Goal: Task Accomplishment & Management: Use online tool/utility

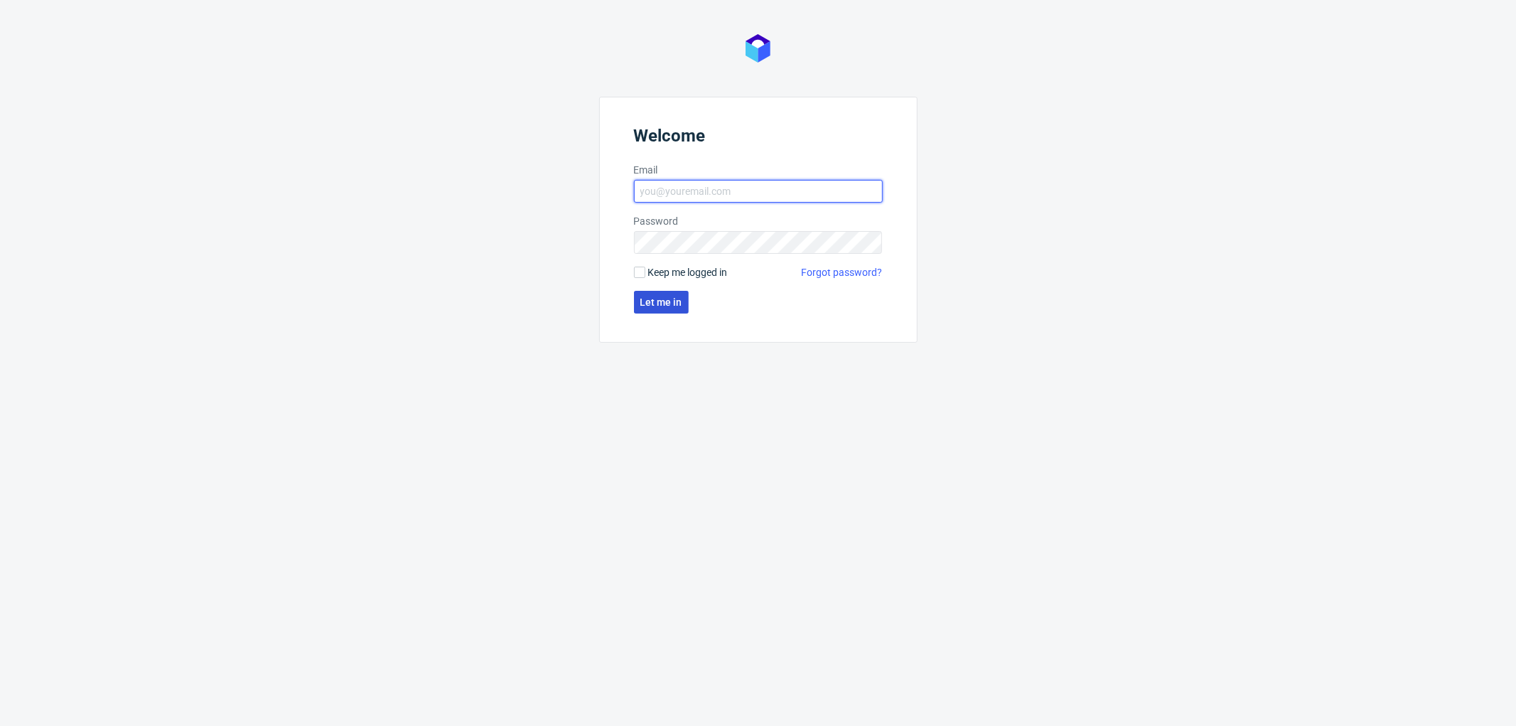
type input "[PERSON_NAME][EMAIL_ADDRESS][DOMAIN_NAME]"
click at [677, 301] on span "Let me in" at bounding box center [661, 302] width 42 height 10
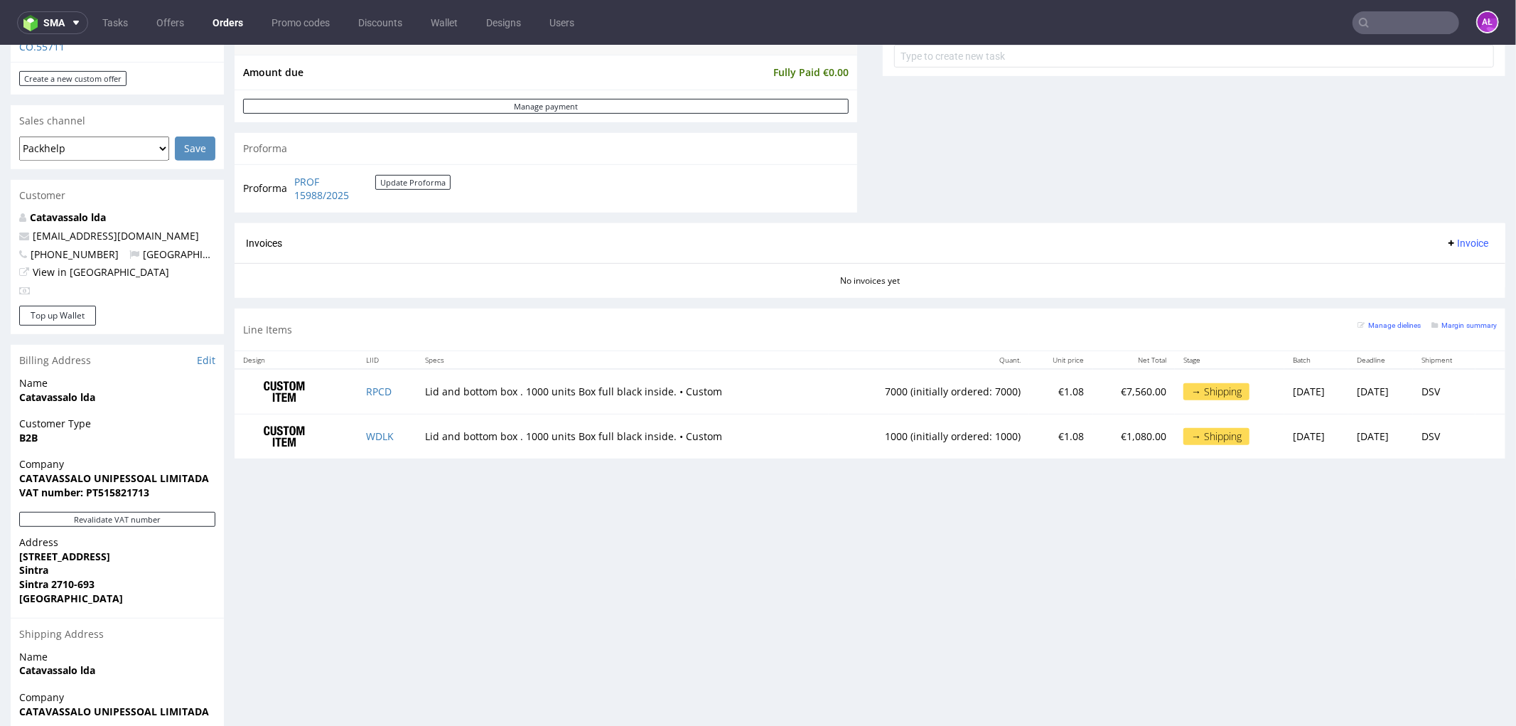
scroll to position [552, 0]
click at [190, 510] on button "Revalidate VAT number" at bounding box center [117, 517] width 196 height 15
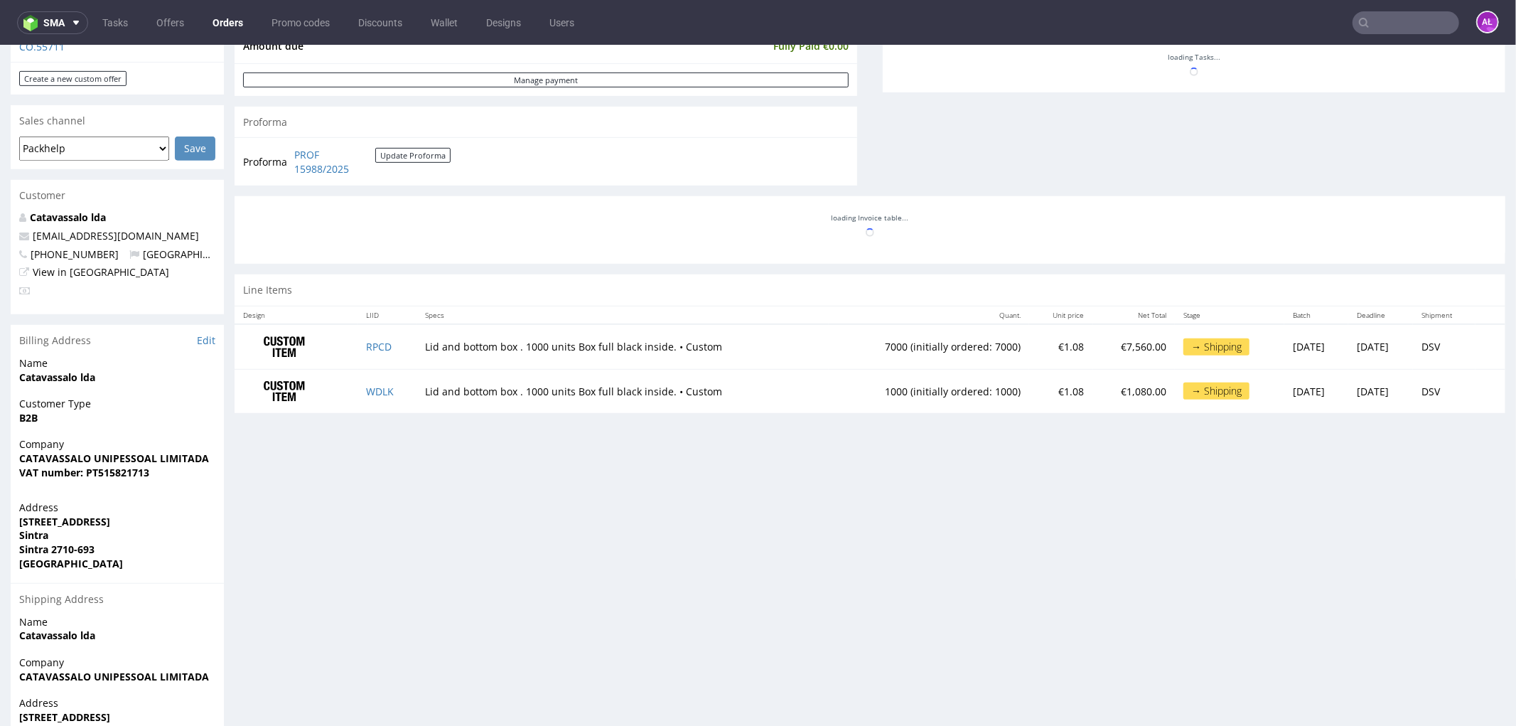
scroll to position [536, 0]
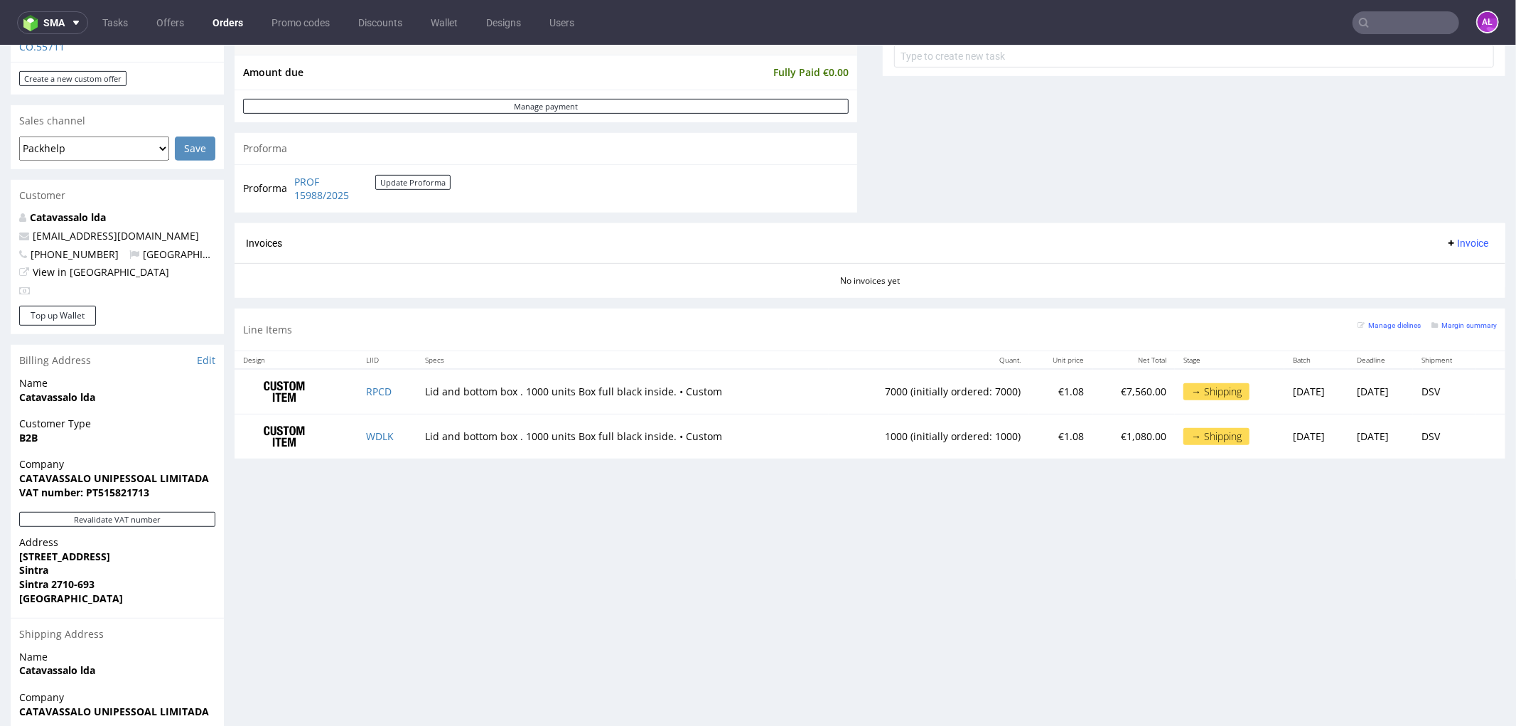
click at [1448, 242] on span "Invoice" at bounding box center [1467, 242] width 43 height 11
click at [1453, 267] on span "Generate" at bounding box center [1443, 273] width 69 height 14
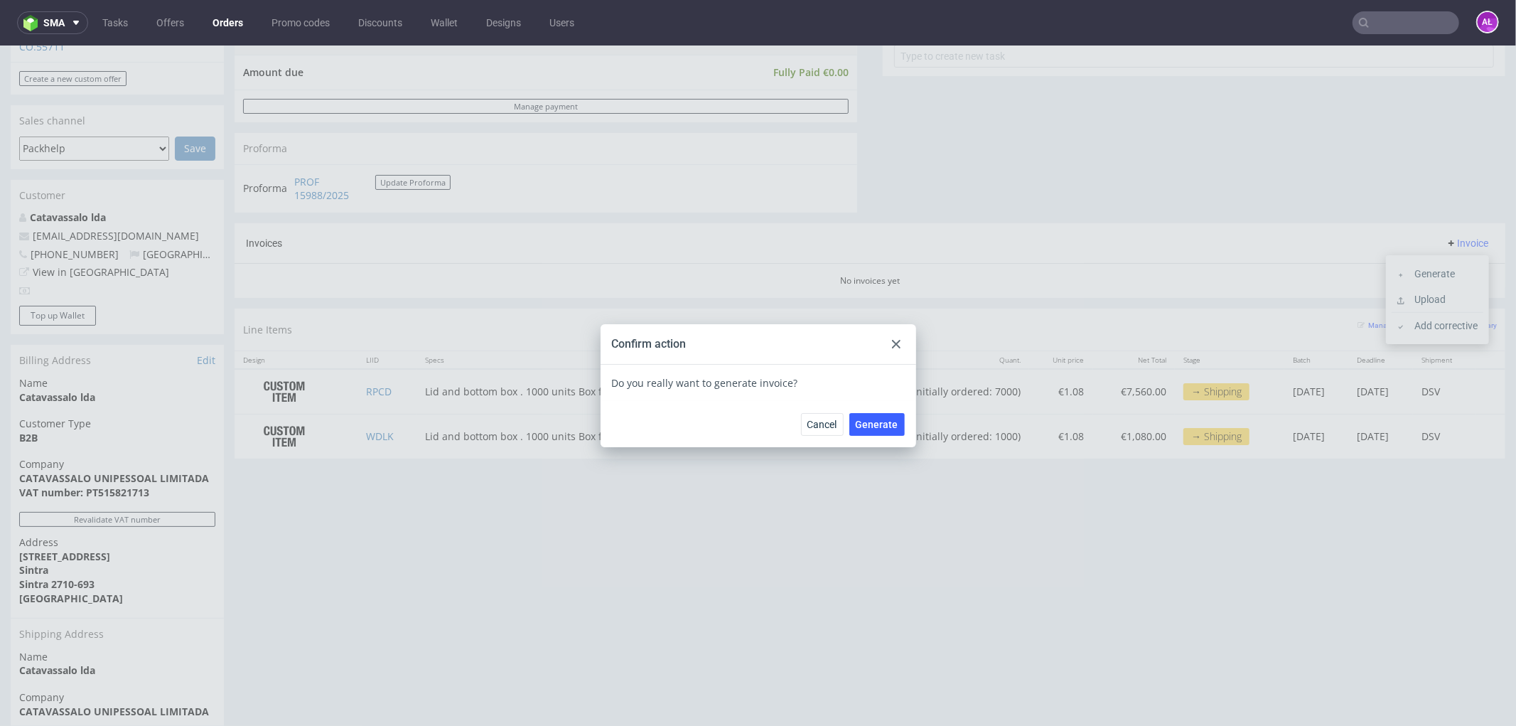
click at [892, 343] on icon at bounding box center [896, 343] width 9 height 9
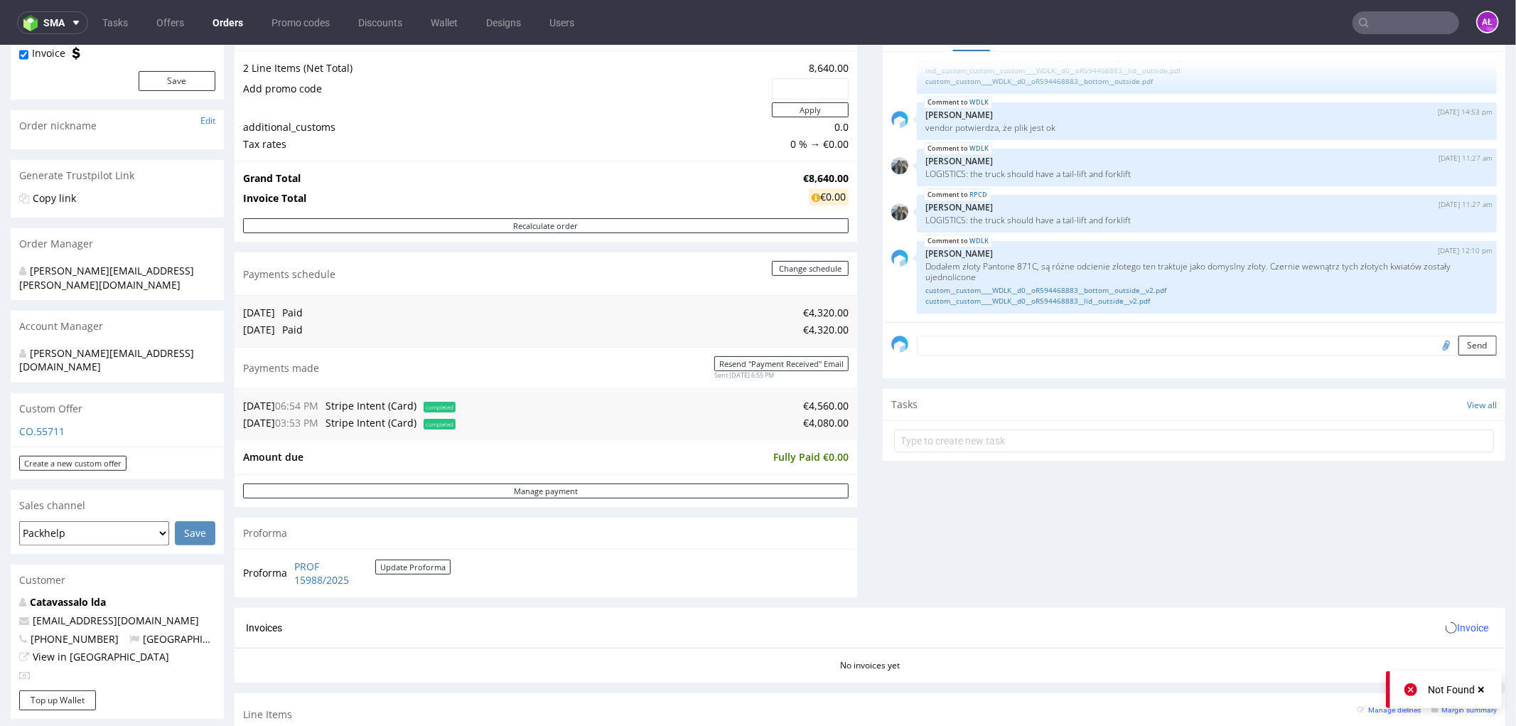
scroll to position [473, 0]
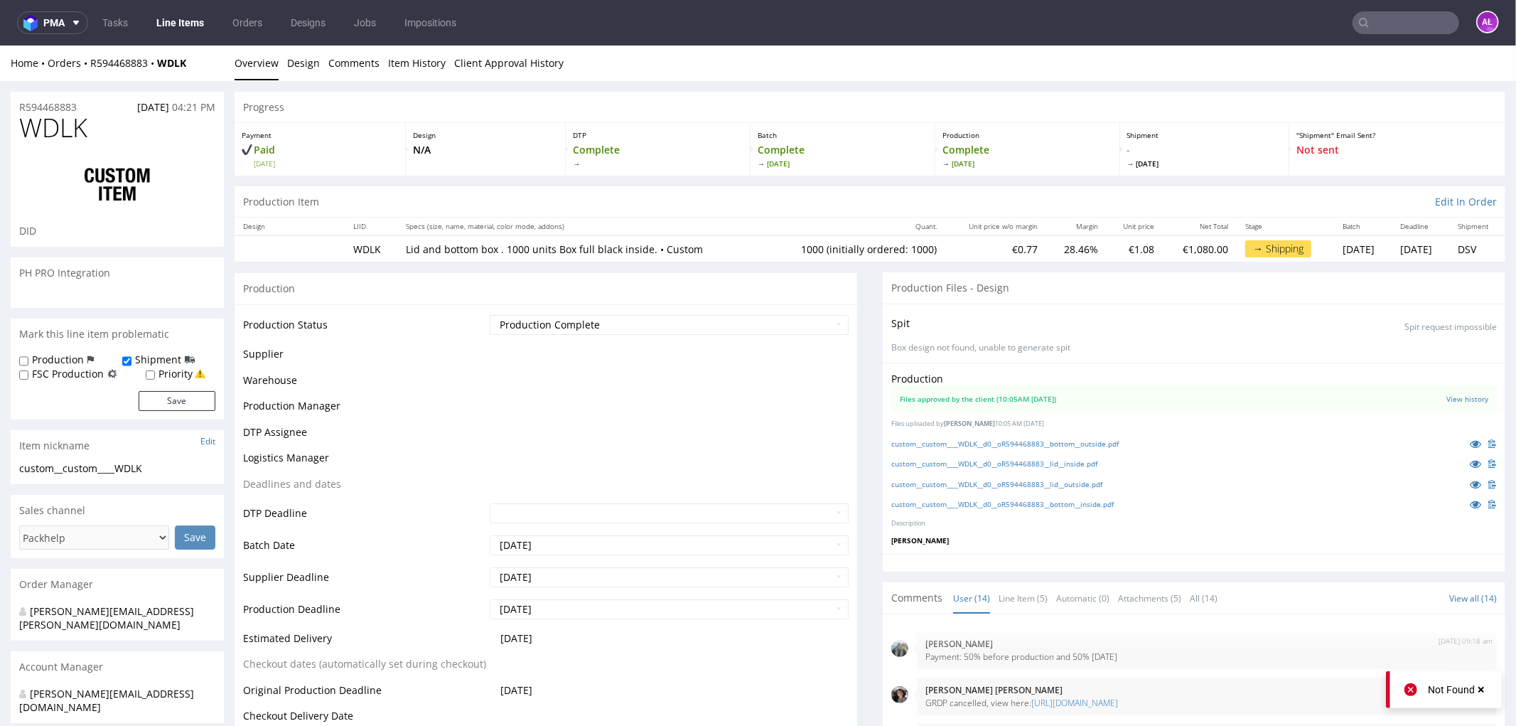
scroll to position [536, 0]
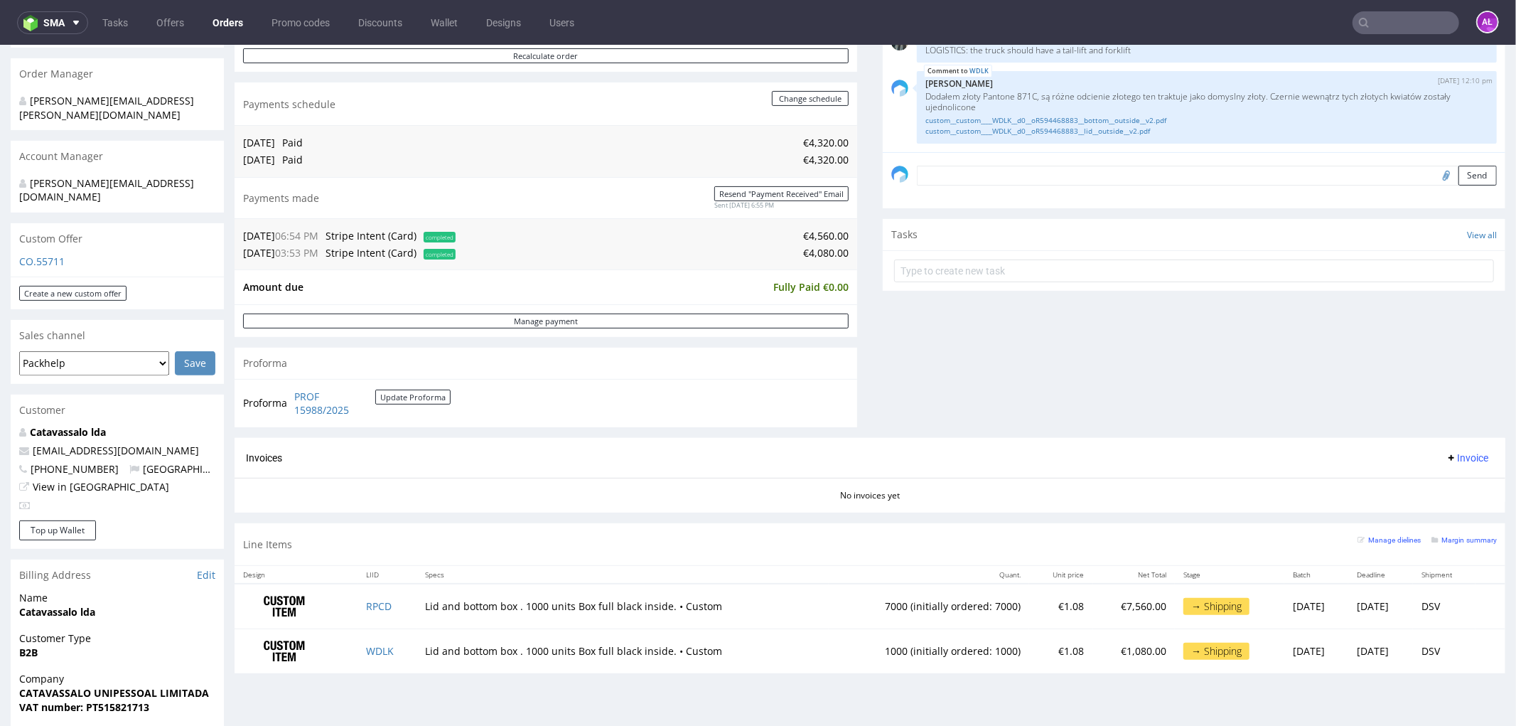
scroll to position [473, 0]
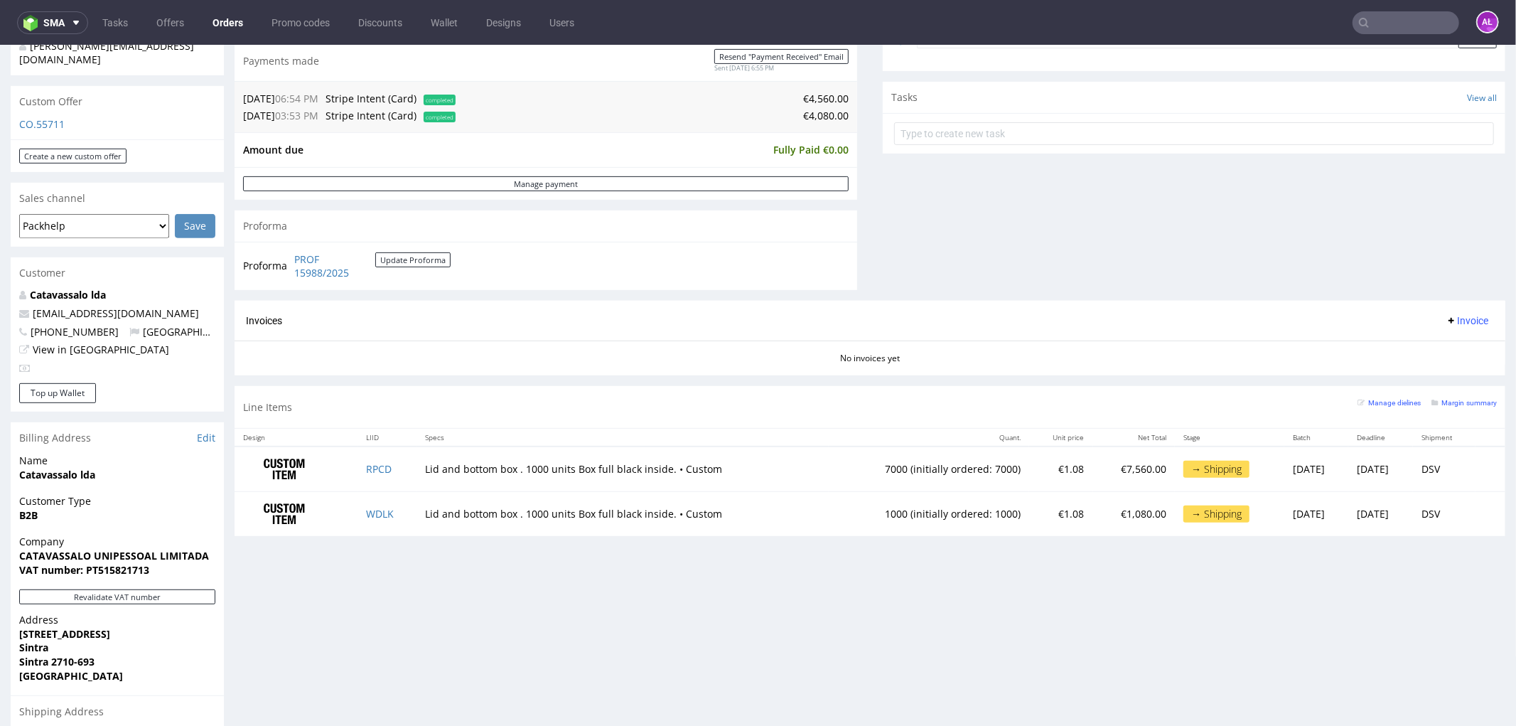
click at [1458, 321] on span "Invoice" at bounding box center [1467, 319] width 43 height 11
click at [1452, 343] on span "Generate" at bounding box center [1443, 350] width 69 height 14
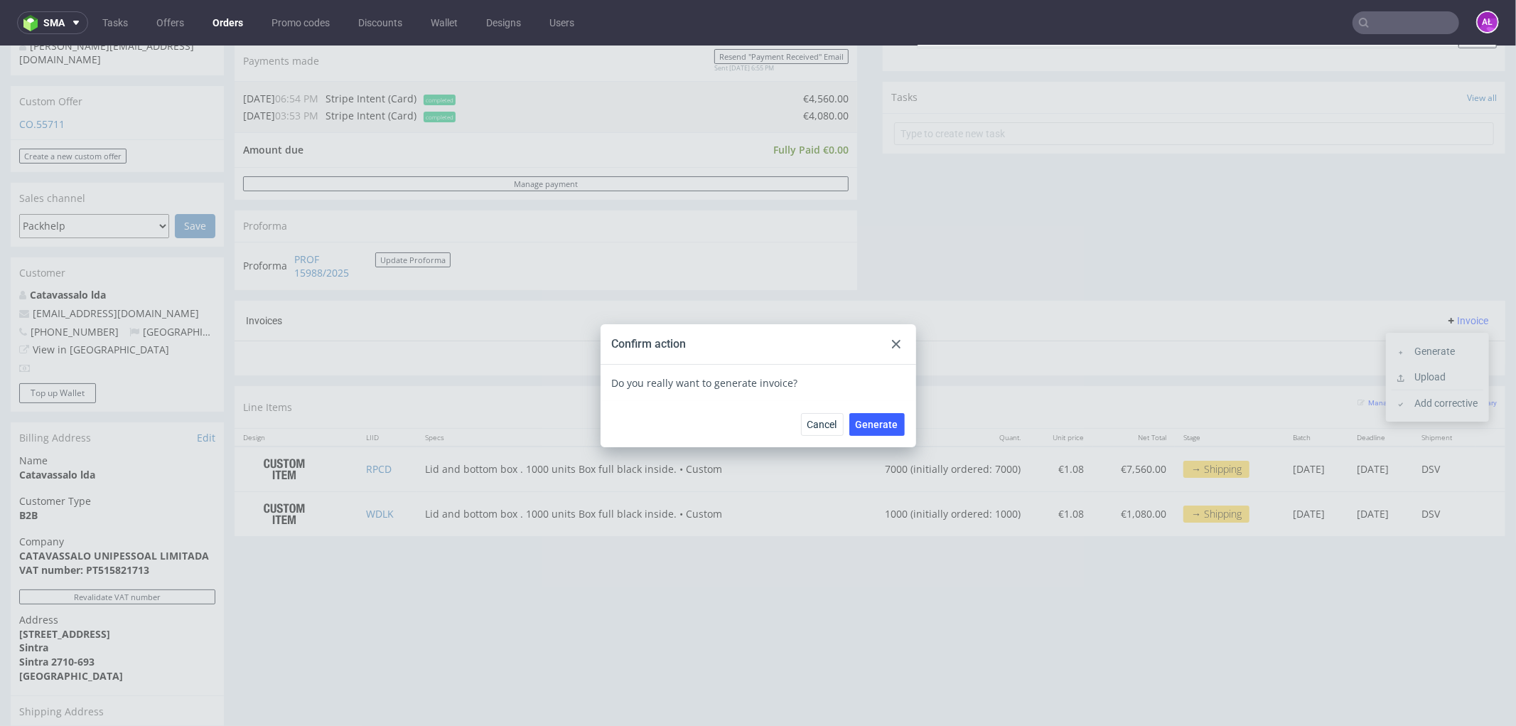
drag, startPoint x: 893, startPoint y: 421, endPoint x: 1004, endPoint y: 291, distance: 170.9
click at [900, 409] on div "Cancel Generate" at bounding box center [759, 423] width 316 height 46
